Goal: Information Seeking & Learning: Learn about a topic

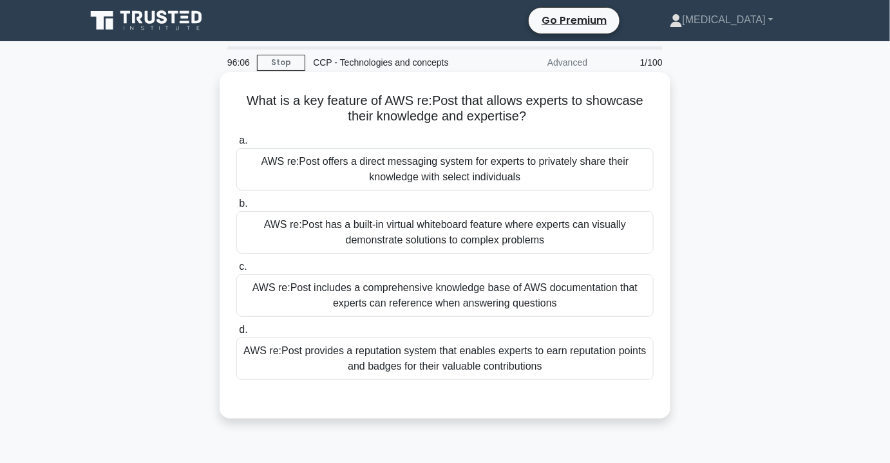
drag, startPoint x: 546, startPoint y: 122, endPoint x: 240, endPoint y: 103, distance: 306.6
click at [240, 103] on h5 "What is a key feature of AWS re:Post that allows experts to showcase their know…" at bounding box center [445, 109] width 420 height 32
click at [238, 103] on h5 "What is a key feature of AWS re:Post that allows experts to showcase their know…" at bounding box center [445, 109] width 420 height 32
drag, startPoint x: 238, startPoint y: 103, endPoint x: 556, endPoint y: 123, distance: 318.2
click at [555, 123] on h5 "What is a key feature of AWS re:Post that allows experts to showcase their know…" at bounding box center [445, 109] width 420 height 32
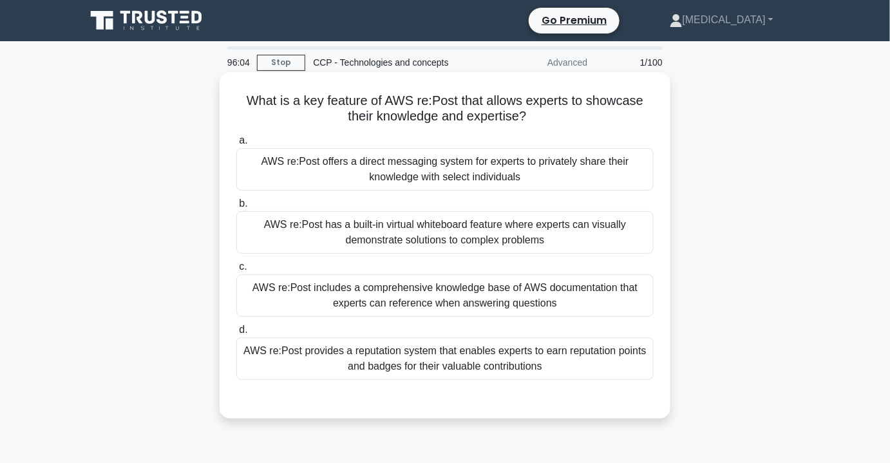
click at [557, 123] on h5 "What is a key feature of AWS re:Post that allows experts to showcase their know…" at bounding box center [445, 109] width 420 height 32
click at [472, 284] on div "AWS re:Post includes a comprehensive knowledge base of AWS documentation that e…" at bounding box center [444, 295] width 417 height 43
click at [236, 271] on input "c. AWS re:Post includes a comprehensive knowledge base of AWS documentation tha…" at bounding box center [236, 267] width 0 height 8
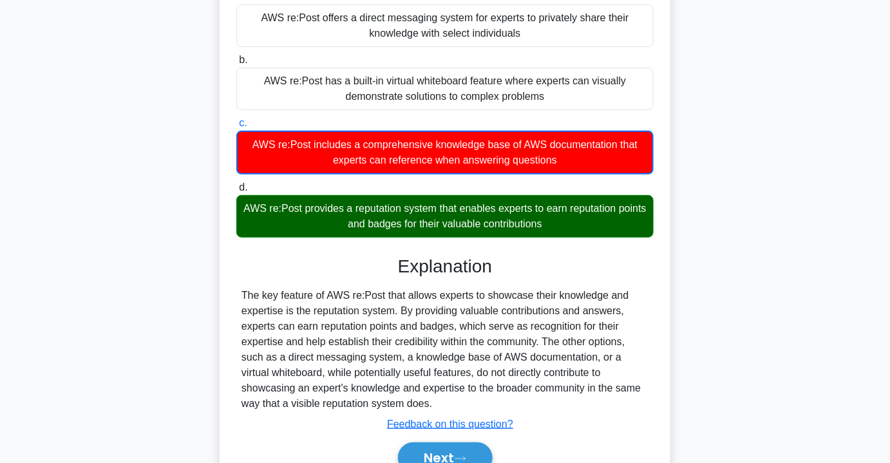
scroll to position [233, 0]
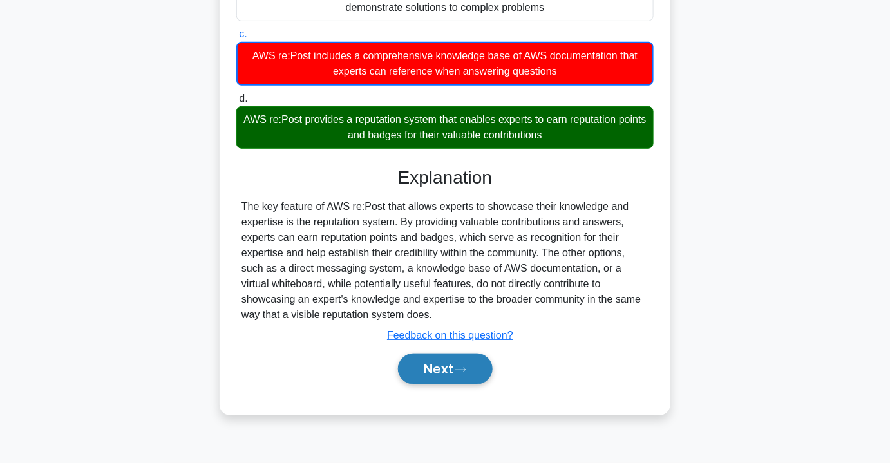
click at [441, 365] on button "Next" at bounding box center [445, 369] width 95 height 31
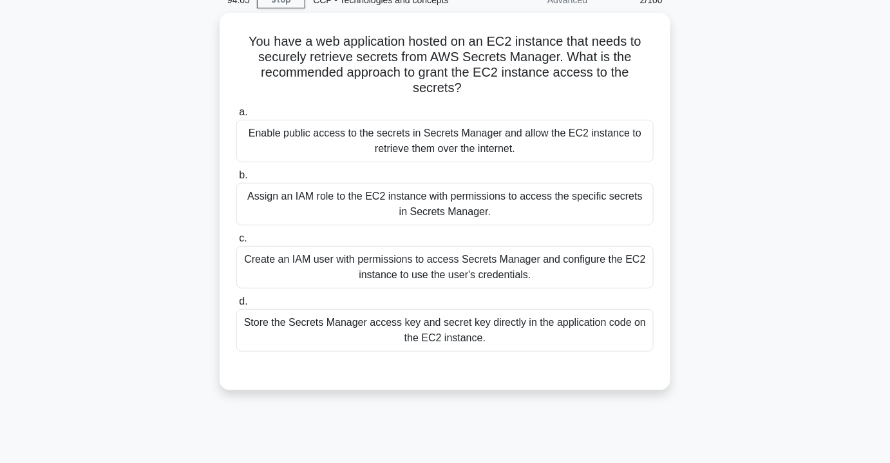
scroll to position [57, 0]
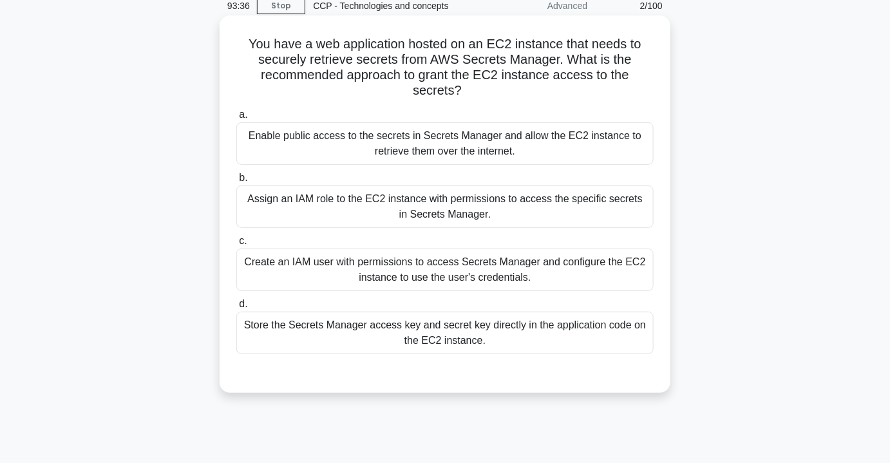
click at [456, 198] on div "Assign an IAM role to the EC2 instance with permissions to access the specific …" at bounding box center [444, 207] width 417 height 43
click at [236, 182] on input "b. Assign an IAM role to the EC2 instance with permissions to access the specif…" at bounding box center [236, 178] width 0 height 8
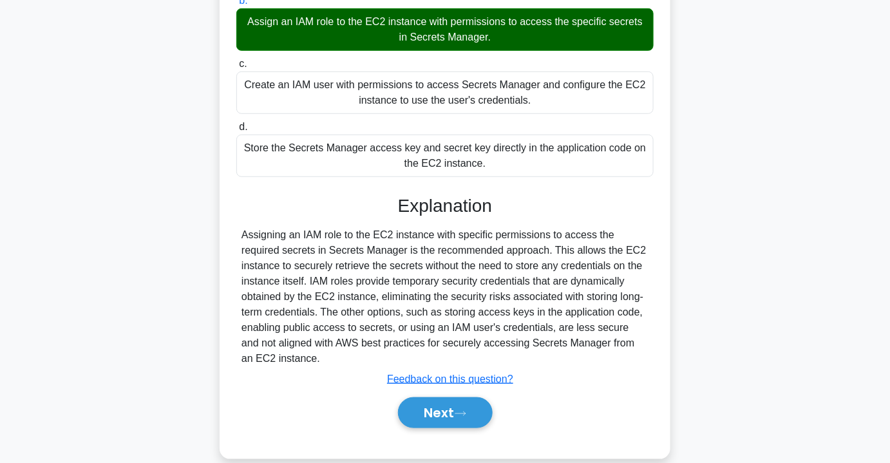
scroll to position [253, 0]
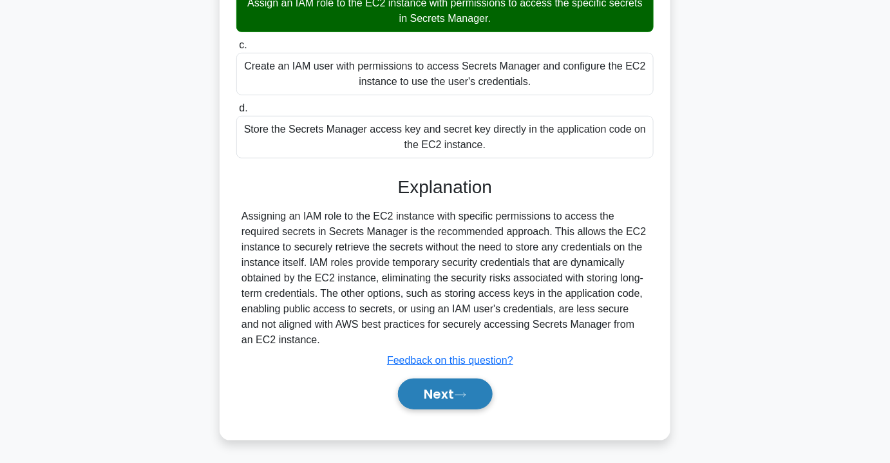
click at [440, 381] on button "Next" at bounding box center [445, 394] width 95 height 31
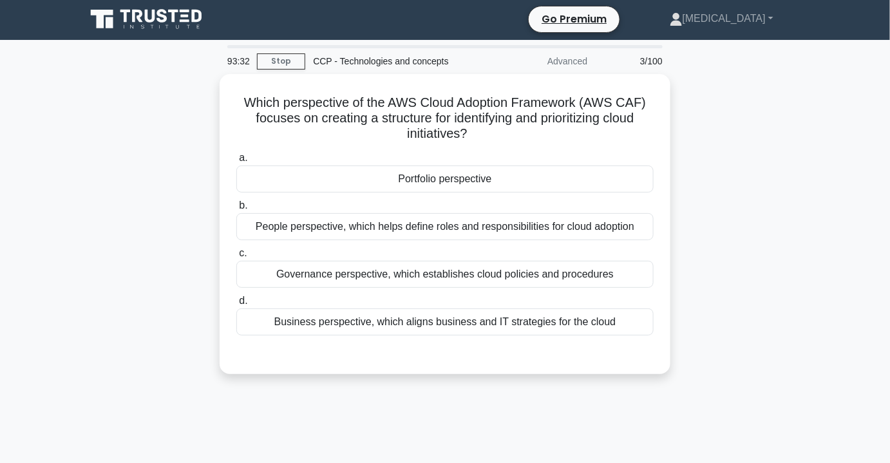
scroll to position [0, 0]
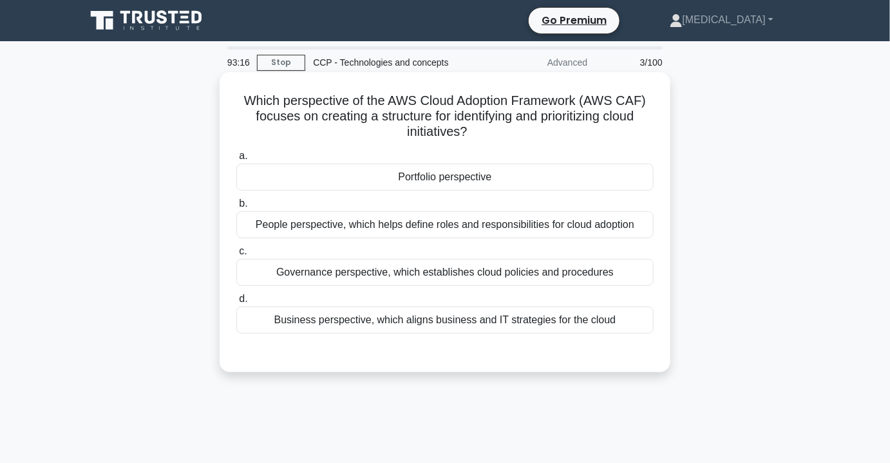
click at [479, 324] on div "Business perspective, which aligns business and IT strategies for the cloud" at bounding box center [444, 320] width 417 height 27
click at [236, 303] on input "d. Business perspective, which aligns business and IT strategies for the cloud" at bounding box center [236, 299] width 0 height 8
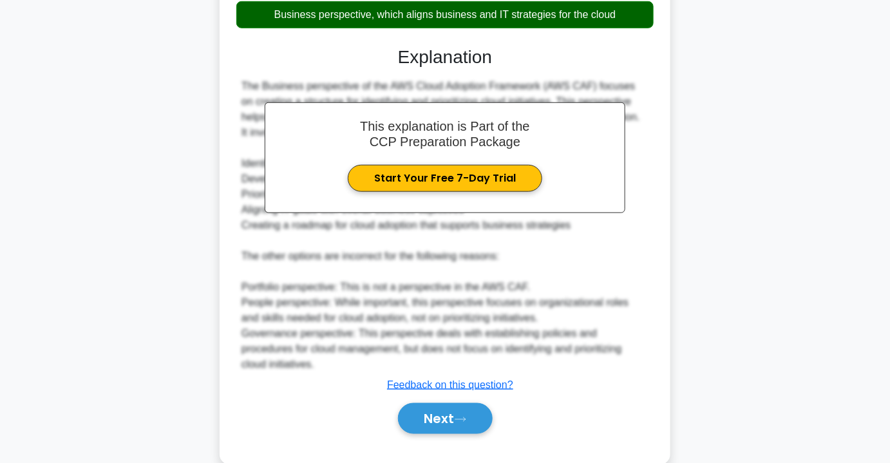
scroll to position [330, 0]
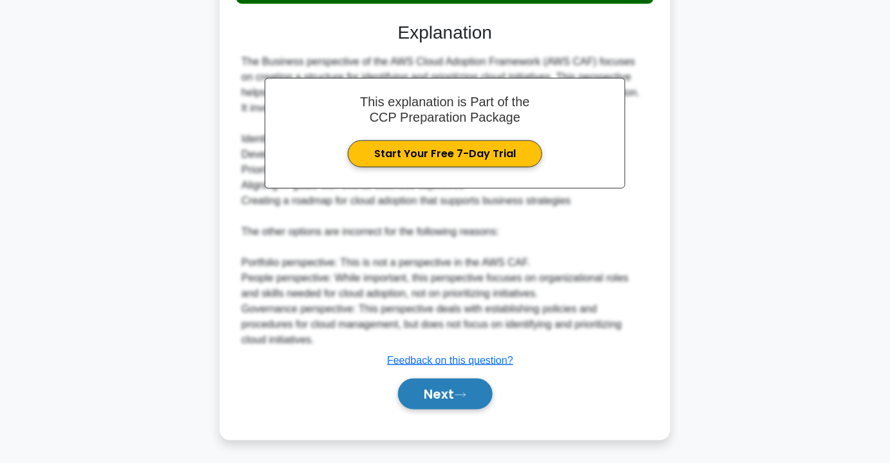
click at [442, 394] on button "Next" at bounding box center [445, 394] width 95 height 31
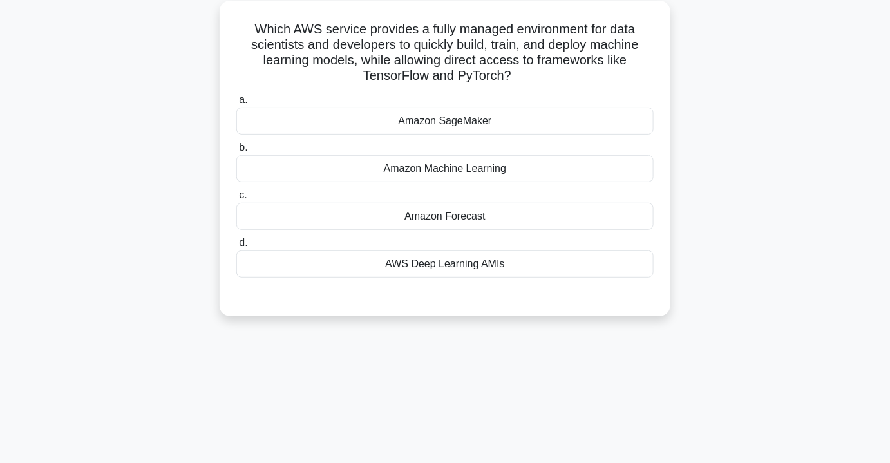
scroll to position [0, 0]
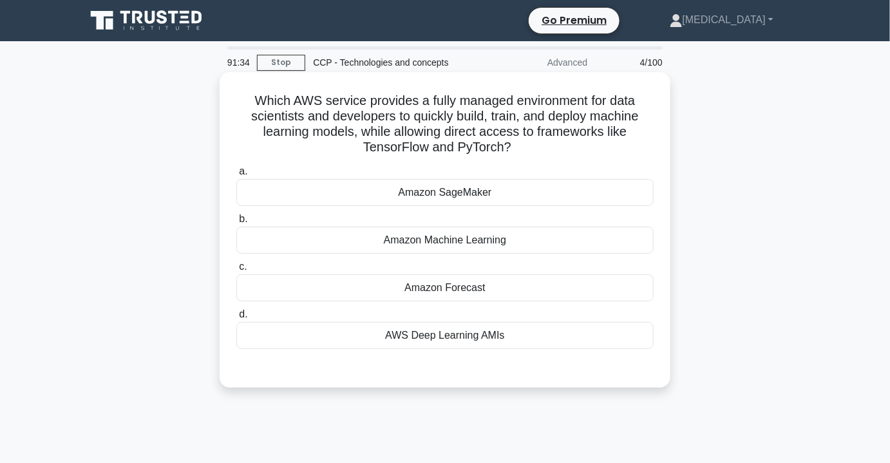
click at [475, 193] on div "Amazon SageMaker" at bounding box center [444, 192] width 417 height 27
click at [236, 176] on input "a. Amazon SageMaker" at bounding box center [236, 172] width 0 height 8
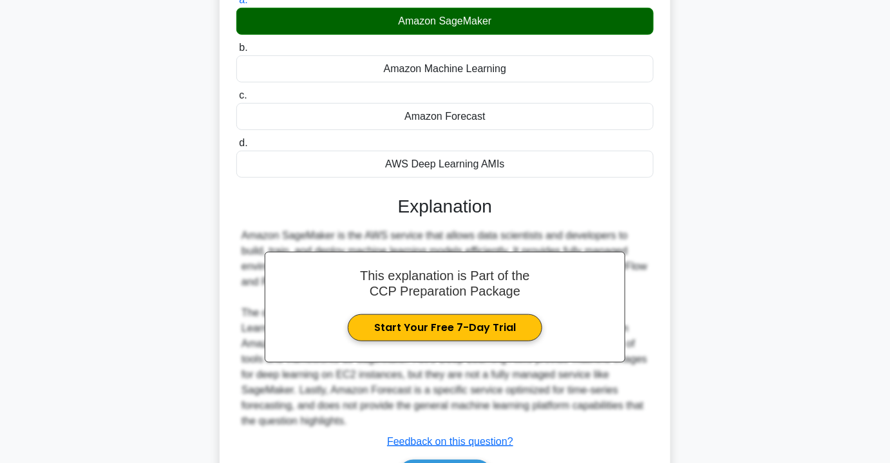
scroll to position [253, 0]
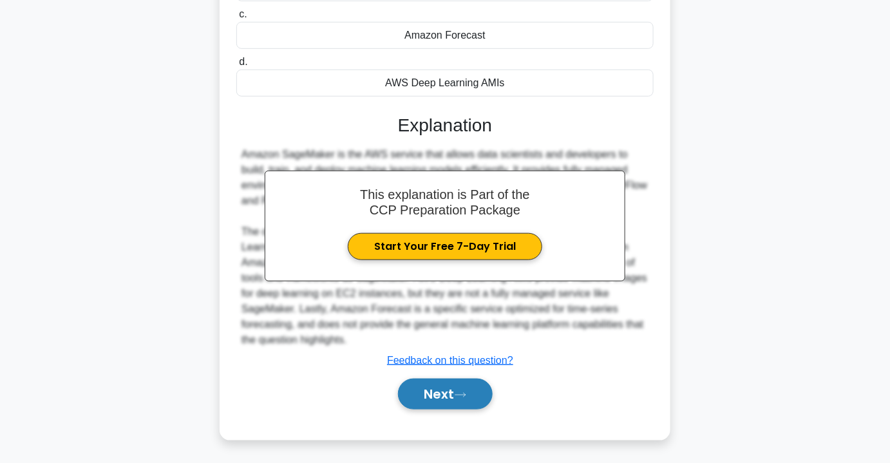
click at [450, 394] on button "Next" at bounding box center [445, 394] width 95 height 31
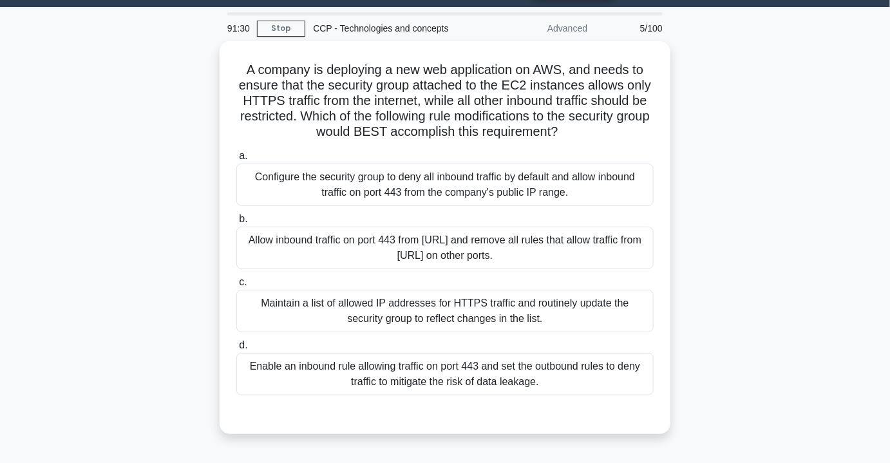
scroll to position [0, 0]
